Goal: Share content

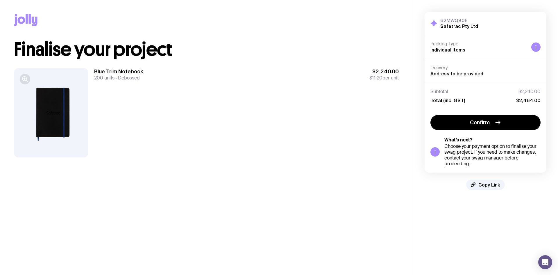
click at [26, 82] on icon "button" at bounding box center [25, 79] width 7 height 7
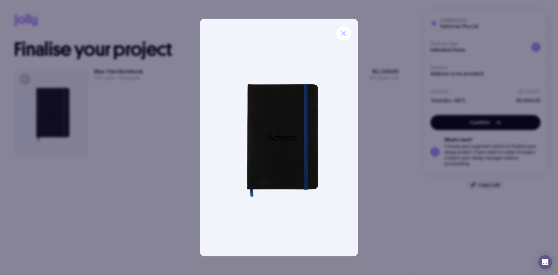
click at [344, 32] on icon "button" at bounding box center [343, 33] width 7 height 7
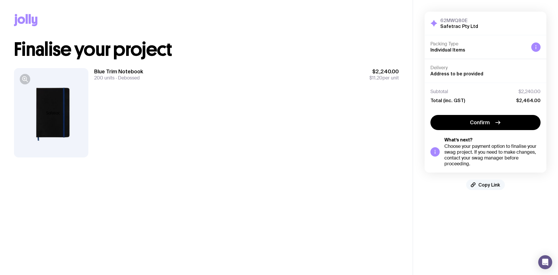
click at [494, 185] on span "Copy Link" at bounding box center [490, 185] width 22 height 6
click at [489, 186] on span "Copied!" at bounding box center [489, 185] width 17 height 6
click at [492, 186] on span "Copied!" at bounding box center [489, 185] width 17 height 6
